Goal: Navigation & Orientation: Locate item on page

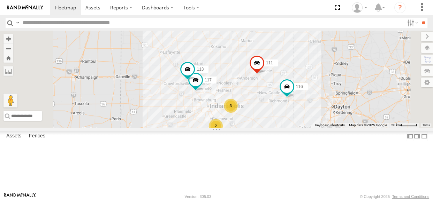
click at [223, 133] on div "2" at bounding box center [216, 126] width 14 height 14
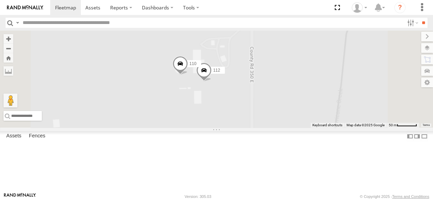
drag, startPoint x: 358, startPoint y: 143, endPoint x: 340, endPoint y: 116, distance: 32.6
click at [340, 116] on div "116 111 117 113 110 112" at bounding box center [216, 79] width 433 height 97
click at [188, 75] on span at bounding box center [180, 65] width 15 height 19
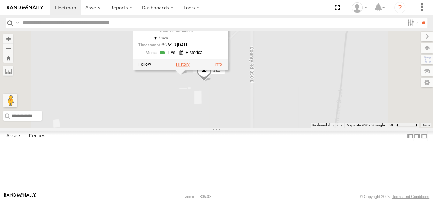
click at [190, 67] on label at bounding box center [183, 64] width 14 height 5
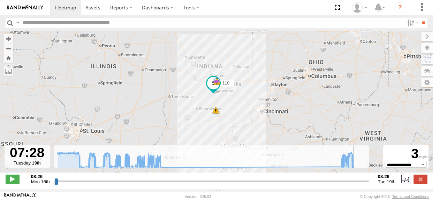
drag, startPoint x: 56, startPoint y: 186, endPoint x: 354, endPoint y: 183, distance: 297.7
type input "**********"
click at [354, 183] on input "range" at bounding box center [211, 181] width 314 height 7
click at [417, 184] on label at bounding box center [420, 179] width 14 height 9
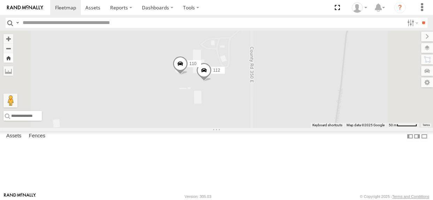
click at [13, 59] on button "Zoom Home" at bounding box center [8, 57] width 10 height 9
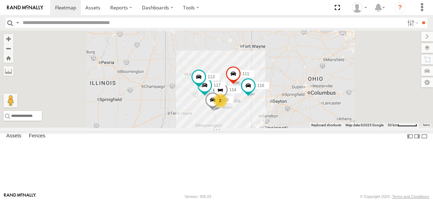
drag, startPoint x: 298, startPoint y: 108, endPoint x: 305, endPoint y: 94, distance: 15.9
click at [305, 94] on div "114 116 110 118 2 115 117 111 112 113" at bounding box center [216, 79] width 433 height 97
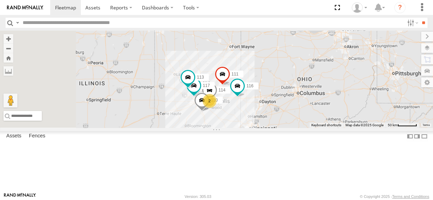
drag, startPoint x: 289, startPoint y: 84, endPoint x: 279, endPoint y: 86, distance: 10.3
click at [279, 87] on div "114 116 110 118 2 115 117 111 112 113" at bounding box center [216, 79] width 433 height 97
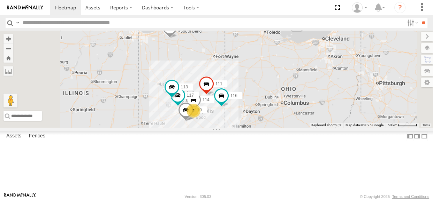
drag, startPoint x: 292, startPoint y: 98, endPoint x: 275, endPoint y: 108, distance: 19.4
click at [275, 108] on div "114 116 110 118 2 115 117 111 112 113" at bounding box center [216, 79] width 433 height 97
